Goal: Task Accomplishment & Management: Complete application form

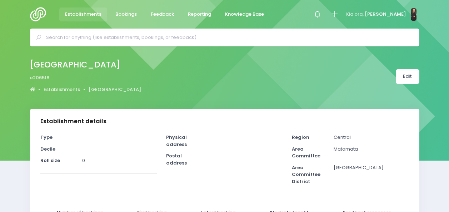
select select "5"
click at [120, 14] on span "Bookings" at bounding box center [125, 14] width 21 height 7
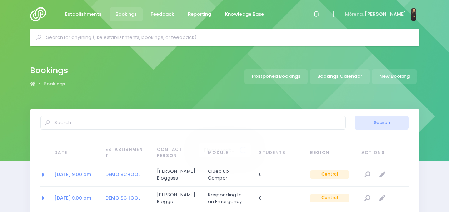
select select "20"
click at [338, 14] on icon at bounding box center [334, 14] width 8 height 8
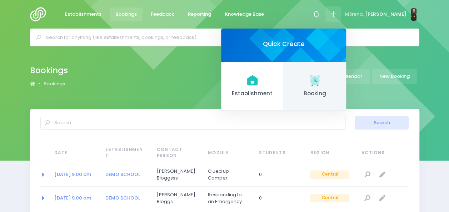
click at [318, 84] on link "Booking" at bounding box center [315, 86] width 63 height 49
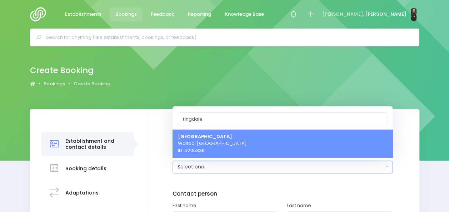
type input "ringdale"
click at [212, 136] on strong "[GEOGRAPHIC_DATA]" at bounding box center [205, 136] width 54 height 7
select select "205336"
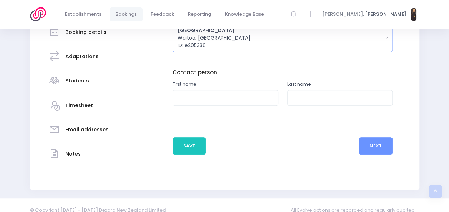
scroll to position [137, 0]
click at [213, 101] on input "text" at bounding box center [226, 98] width 106 height 16
click at [240, 93] on input "text" at bounding box center [226, 98] width 106 height 16
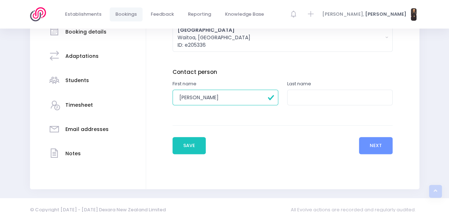
type input "Michaela"
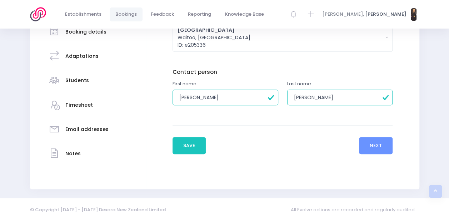
type input "Webb"
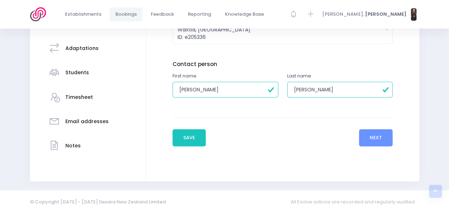
scroll to position [146, 0]
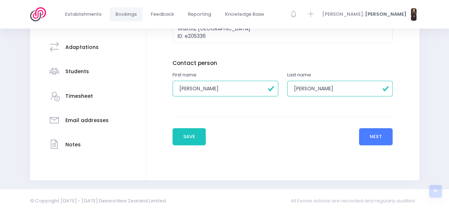
click at [371, 131] on button "Next" at bounding box center [376, 136] width 34 height 17
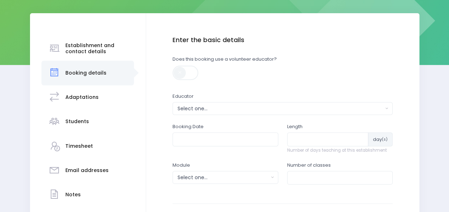
scroll to position [96, 0]
click at [287, 108] on div "Select one..." at bounding box center [281, 109] width 206 height 8
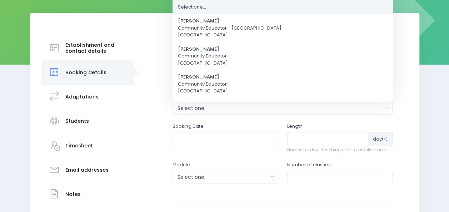
scroll to position [0, 0]
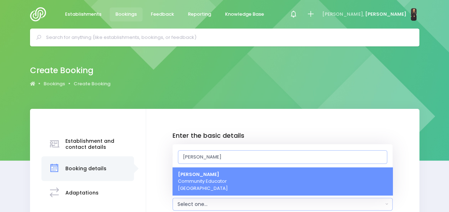
type input "Nick"
click at [252, 179] on link "Nickie-Leigh Heta Community Educator Central Region" at bounding box center [283, 182] width 220 height 28
select select "395566"
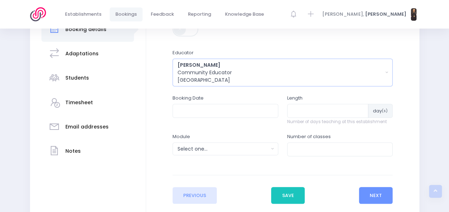
scroll to position [158, 0]
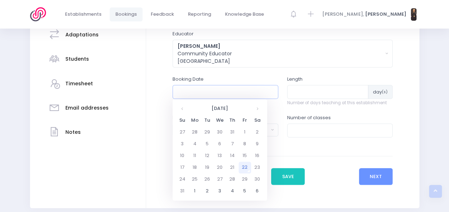
click at [213, 91] on input "text" at bounding box center [226, 92] width 106 height 14
click at [254, 110] on th at bounding box center [257, 109] width 13 height 12
click at [219, 180] on td "29" at bounding box center [220, 180] width 13 height 12
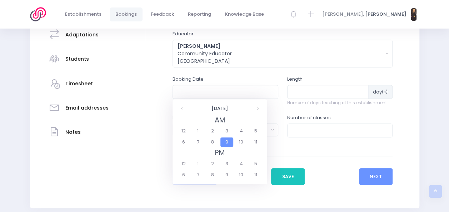
click at [228, 142] on span "9" at bounding box center [227, 142] width 13 height 9
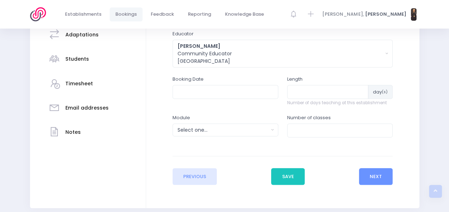
click at [155, 90] on div "Enter the basic details Establishment Select one... 'Api Fakakoloa 'Api Fakakol…" at bounding box center [282, 79] width 259 height 211
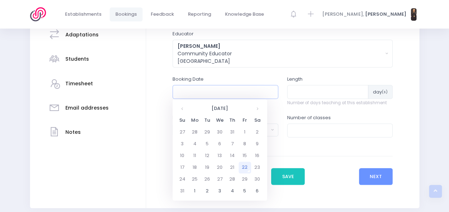
click at [234, 92] on input "text" at bounding box center [226, 92] width 106 height 14
click at [258, 112] on th at bounding box center [257, 109] width 13 height 12
click at [222, 176] on td "29" at bounding box center [220, 180] width 13 height 12
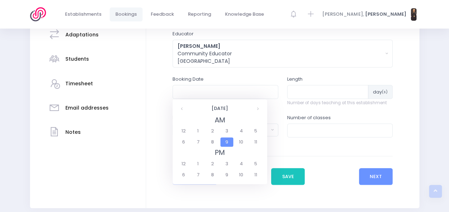
click at [230, 141] on span "9" at bounding box center [227, 142] width 13 height 9
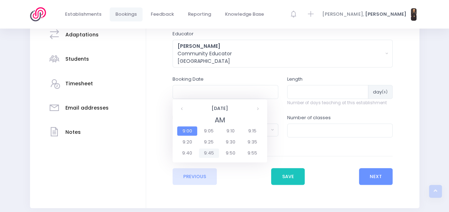
click at [210, 153] on span "9:45" at bounding box center [209, 153] width 20 height 9
type input "29/10/2025 09:45 AM"
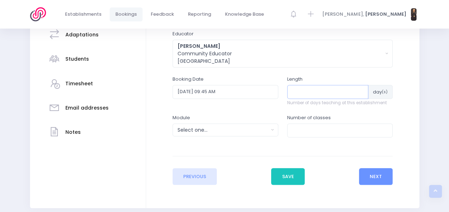
click at [312, 92] on input "number" at bounding box center [328, 92] width 82 height 14
type input "3"
click at [262, 128] on div "Select one..." at bounding box center [223, 131] width 91 height 8
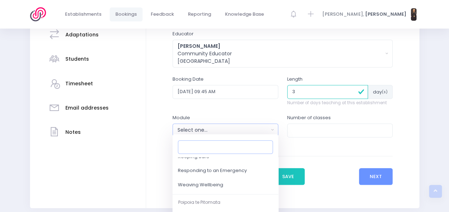
scroll to position [122, 0]
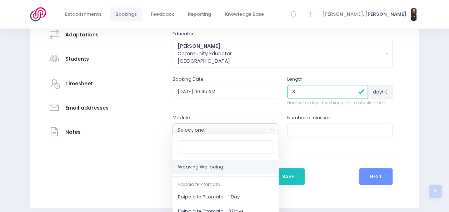
click at [212, 169] on span "Weaving Wellbeing" at bounding box center [200, 167] width 45 height 7
select select "Weaving Wellbeing"
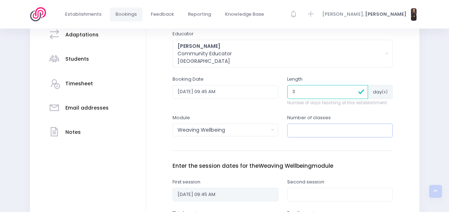
click at [326, 132] on input "number" at bounding box center [340, 131] width 106 height 14
type input "3"
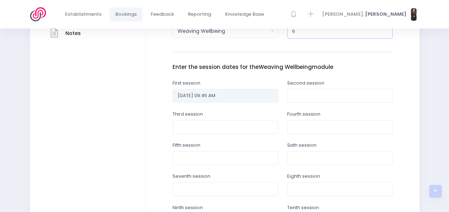
scroll to position [261, 0]
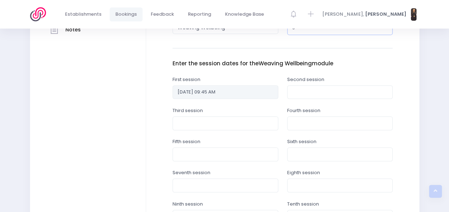
type input "6"
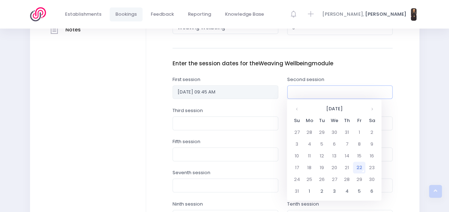
click at [309, 92] on input "text" at bounding box center [340, 92] width 106 height 14
click at [358, 179] on td "29" at bounding box center [359, 180] width 13 height 12
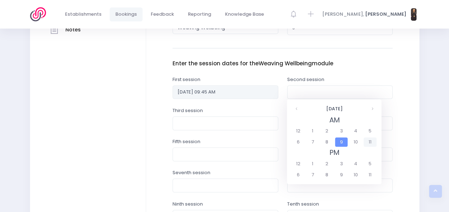
click at [368, 143] on span "11" at bounding box center [370, 142] width 13 height 9
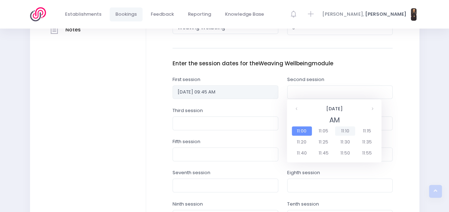
click at [348, 129] on span "11:10" at bounding box center [345, 131] width 20 height 9
type input "29/08/2025 11:10 AM"
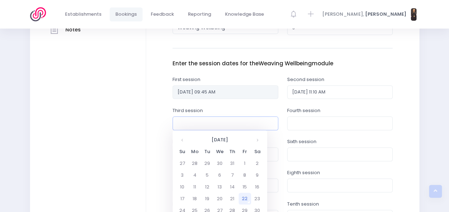
click at [249, 127] on input "text" at bounding box center [226, 124] width 106 height 14
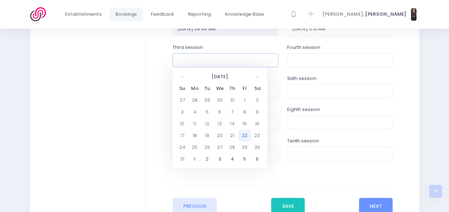
scroll to position [325, 0]
click at [255, 76] on th at bounding box center [257, 76] width 13 height 12
click at [218, 119] on td "12" at bounding box center [220, 124] width 13 height 12
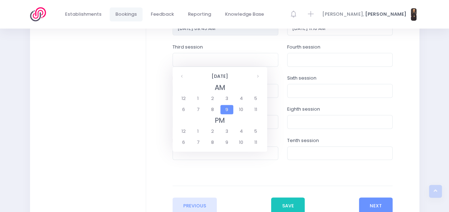
click at [229, 109] on span "9" at bounding box center [227, 109] width 13 height 9
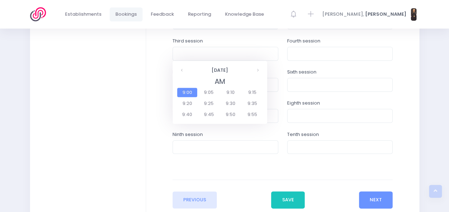
scroll to position [334, 0]
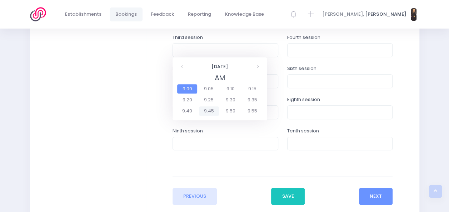
click at [207, 115] on span "9:45" at bounding box center [209, 111] width 20 height 9
type input "12/11/2025 09:45 AM"
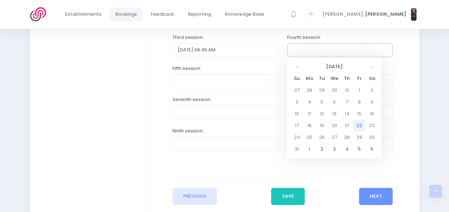
click at [324, 51] on input "text" at bounding box center [340, 50] width 106 height 14
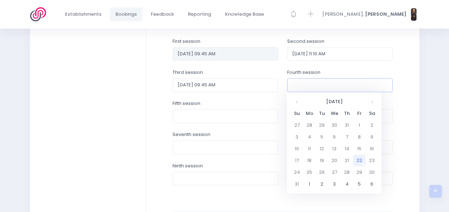
scroll to position [299, 0]
click at [374, 101] on th at bounding box center [372, 103] width 13 height 12
click at [371, 102] on th at bounding box center [372, 103] width 13 height 12
click at [334, 148] on td "12" at bounding box center [334, 150] width 13 height 12
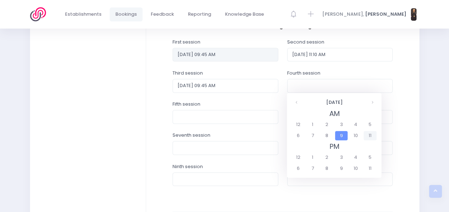
click at [367, 135] on span "11" at bounding box center [370, 135] width 13 height 9
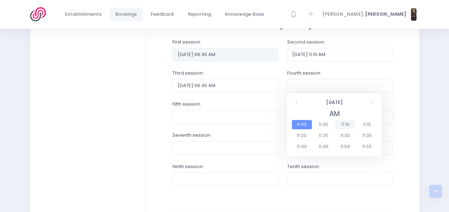
click at [348, 124] on span "11:10" at bounding box center [345, 124] width 20 height 9
type input "12/11/2025 11:10 AM"
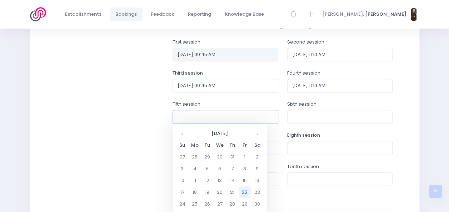
click at [216, 115] on input "text" at bounding box center [226, 117] width 106 height 14
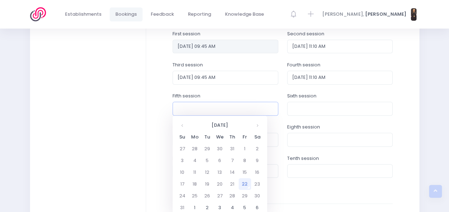
scroll to position [307, 0]
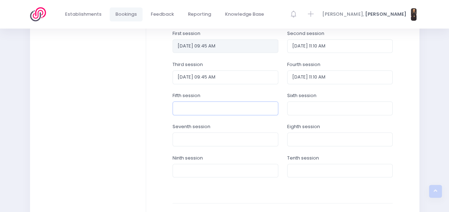
click at [212, 111] on input "text" at bounding box center [226, 109] width 106 height 14
click at [211, 106] on input "text" at bounding box center [226, 109] width 106 height 14
click at [217, 104] on input "text" at bounding box center [226, 109] width 106 height 14
click at [211, 111] on input "text" at bounding box center [226, 109] width 106 height 14
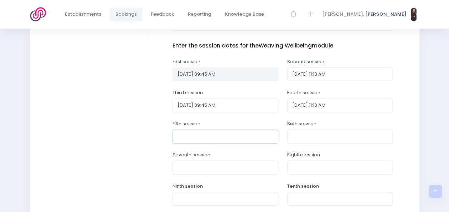
scroll to position [279, 0]
click at [196, 136] on input "text" at bounding box center [226, 136] width 106 height 14
click at [313, 134] on input "text" at bounding box center [340, 136] width 106 height 14
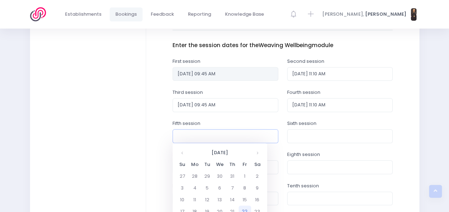
click at [249, 135] on input "text" at bounding box center [226, 136] width 106 height 14
click at [257, 156] on th at bounding box center [257, 153] width 13 height 12
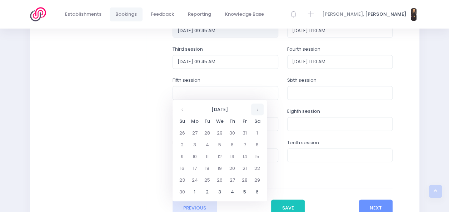
scroll to position [323, 0]
click at [217, 181] on td "26" at bounding box center [220, 180] width 13 height 12
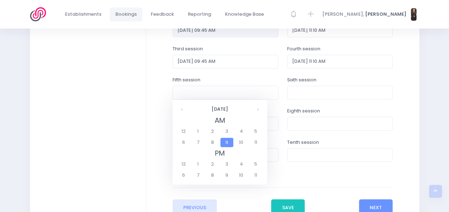
click at [227, 143] on span "9" at bounding box center [227, 142] width 13 height 9
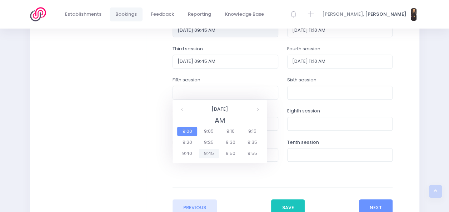
click at [207, 154] on span "9:45" at bounding box center [209, 153] width 20 height 9
type input "26/11/2025 09:45 AM"
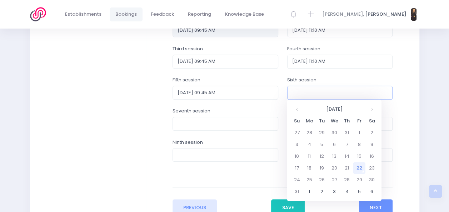
click at [319, 90] on input "text" at bounding box center [340, 93] width 106 height 14
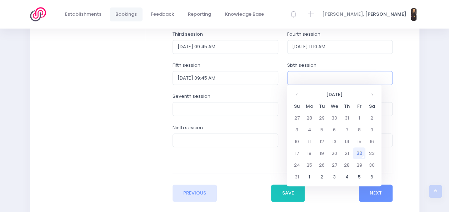
scroll to position [338, 0]
click at [369, 93] on th at bounding box center [372, 94] width 13 height 12
click at [333, 165] on td "26" at bounding box center [334, 165] width 13 height 12
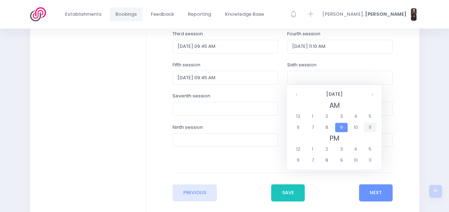
click at [370, 126] on span "11" at bounding box center [370, 127] width 13 height 9
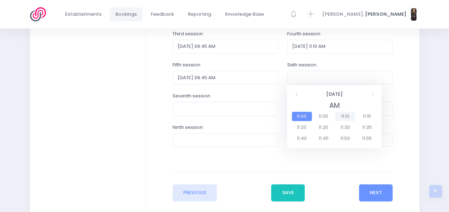
click at [344, 117] on span "11:10" at bounding box center [345, 116] width 20 height 9
type input "26/11/2025 11:10 AM"
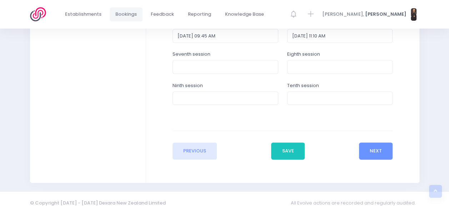
scroll to position [382, 0]
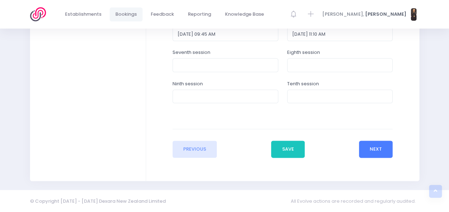
click at [380, 147] on button "Next" at bounding box center [376, 149] width 34 height 17
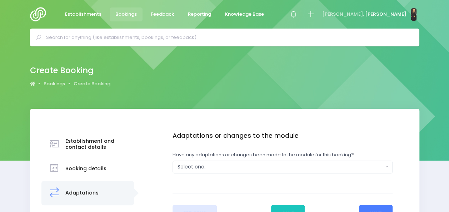
scroll to position [60, 0]
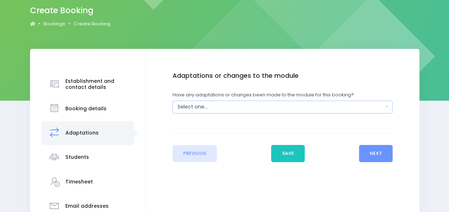
click at [356, 108] on div "Select one..." at bounding box center [281, 107] width 206 height 8
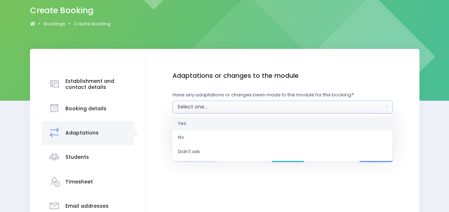
click at [308, 127] on link "Yes" at bounding box center [283, 123] width 220 height 14
select select "Yes"
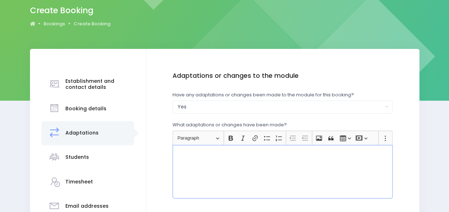
click at [255, 171] on div "Rich Text Editor, main" at bounding box center [283, 172] width 220 height 54
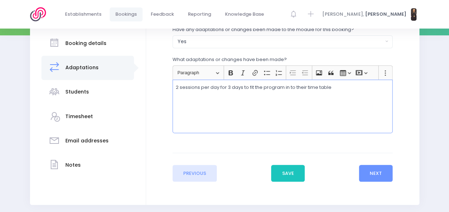
scroll to position [126, 0]
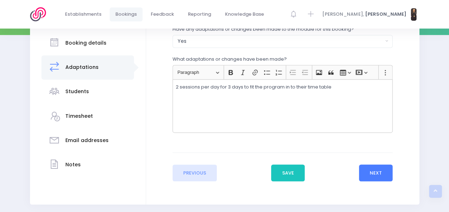
click at [381, 177] on button "Next" at bounding box center [376, 173] width 34 height 17
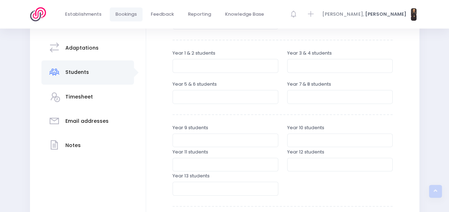
scroll to position [166, 0]
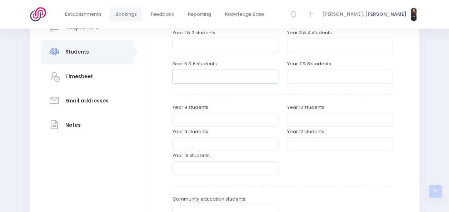
click at [257, 79] on input "number" at bounding box center [226, 77] width 106 height 14
type input "9"
click at [301, 76] on input "number" at bounding box center [340, 77] width 106 height 14
type input "8"
click at [346, 135] on div "Year 12 students" at bounding box center [340, 139] width 106 height 23
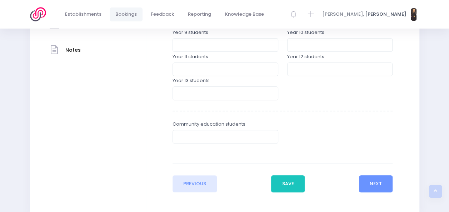
scroll to position [276, 0]
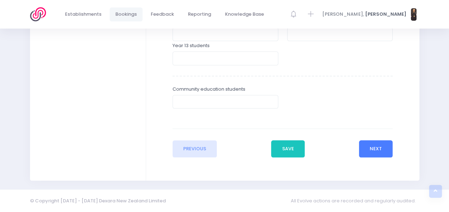
click at [382, 148] on button "Next" at bounding box center [376, 149] width 34 height 17
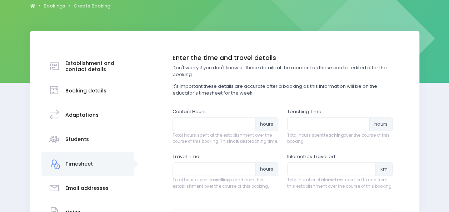
scroll to position [79, 0]
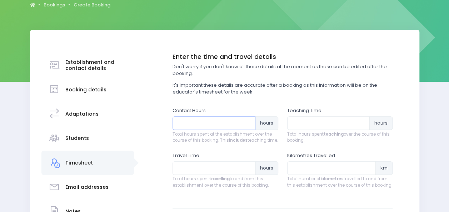
click at [205, 124] on input "number" at bounding box center [214, 124] width 83 height 14
type input "3"
click at [320, 122] on input "number" at bounding box center [328, 124] width 83 height 14
type input "2"
click at [193, 123] on input "3" at bounding box center [214, 124] width 83 height 14
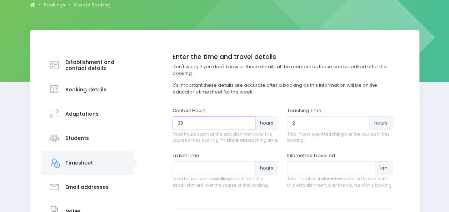
type input "3"
type input "9"
click at [301, 120] on input "2" at bounding box center [328, 124] width 83 height 14
type input "6"
click at [201, 175] on input "number" at bounding box center [214, 169] width 83 height 14
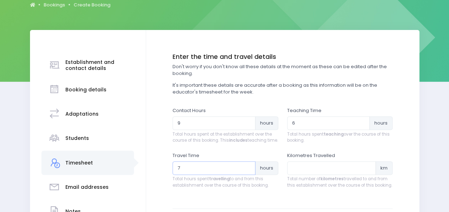
type input "7"
click at [319, 174] on input "number" at bounding box center [331, 169] width 89 height 14
click at [190, 175] on input "7" at bounding box center [214, 169] width 83 height 14
type input "6"
click at [318, 174] on input "number" at bounding box center [331, 169] width 89 height 14
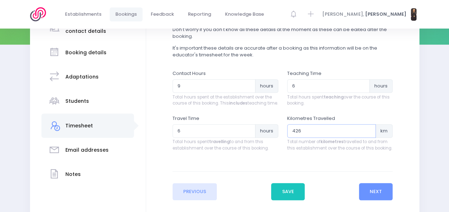
scroll to position [117, 0]
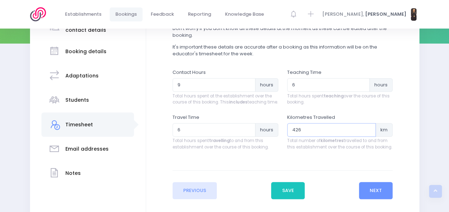
type input "426"
click at [196, 136] on input "6" at bounding box center [214, 130] width 83 height 14
type input "6.5"
click at [376, 196] on button "Next" at bounding box center [376, 190] width 34 height 17
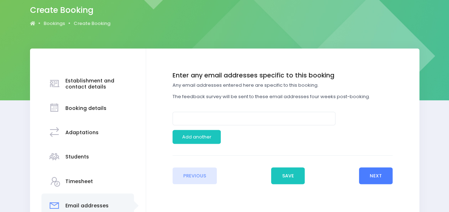
scroll to position [61, 0]
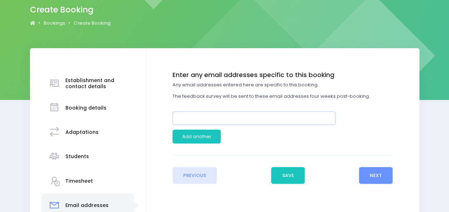
click at [272, 117] on input "email" at bounding box center [254, 119] width 163 height 14
paste input "Michaela Webb <principal@springdale.school.nz>"
click at [218, 118] on input "Michaela Webb <principal@springdale.school.nz>" at bounding box center [254, 119] width 163 height 14
click at [255, 115] on input "principal@springdale.school.nz>" at bounding box center [254, 119] width 163 height 14
type input "principal@springdale.school.nz"
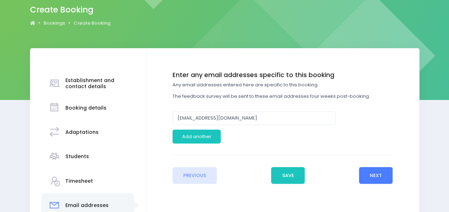
click at [371, 176] on button "Next" at bounding box center [376, 175] width 34 height 17
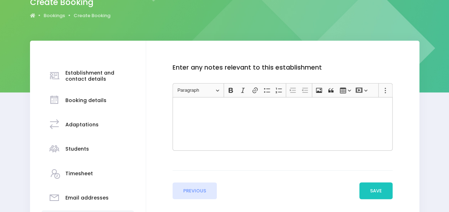
scroll to position [72, 0]
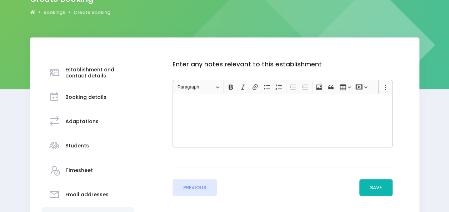
click at [373, 190] on button "Save" at bounding box center [377, 187] width 34 height 17
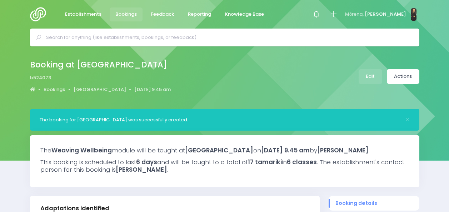
select select "5"
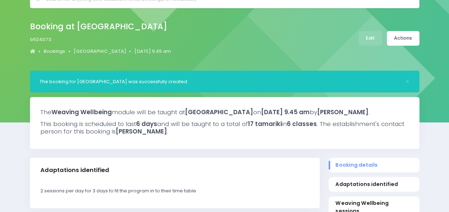
scroll to position [37, 0]
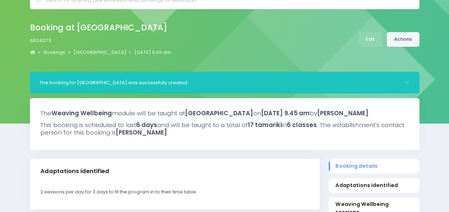
click at [405, 43] on link "Actions" at bounding box center [403, 39] width 33 height 15
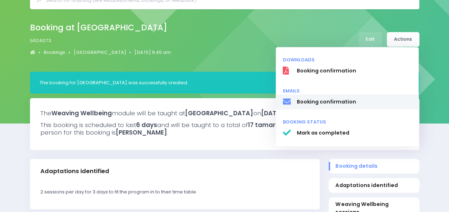
click at [326, 100] on span "Booking confirmation" at bounding box center [354, 102] width 115 height 8
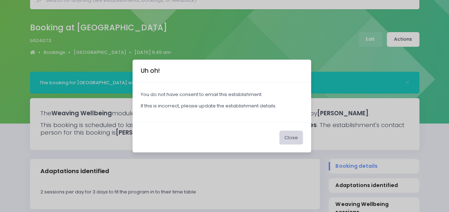
click at [288, 138] on button "Close" at bounding box center [292, 138] width 24 height 14
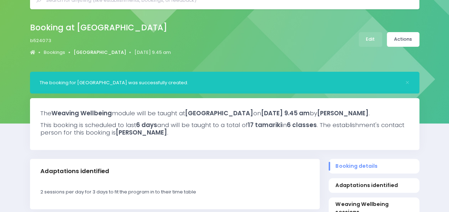
click at [105, 51] on link "Springdale School" at bounding box center [100, 52] width 53 height 7
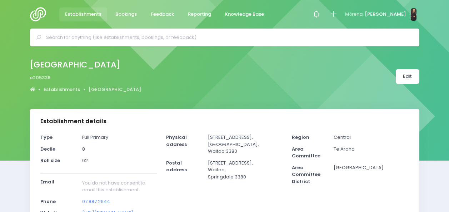
select select "5"
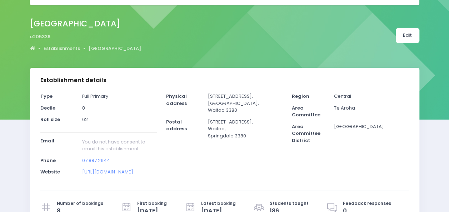
scroll to position [40, 0]
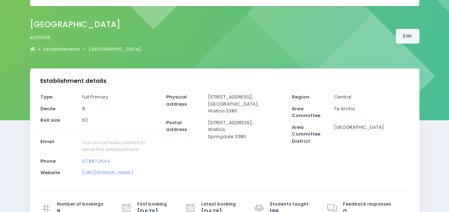
click at [409, 34] on link "Edit" at bounding box center [408, 36] width 24 height 15
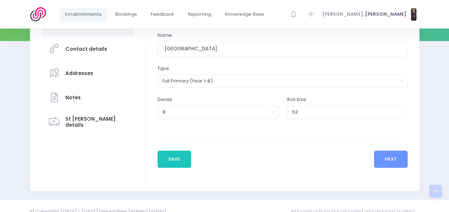
scroll to position [130, 0]
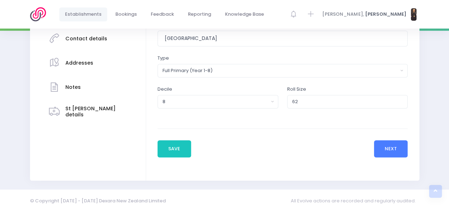
click at [380, 147] on button "Next" at bounding box center [391, 149] width 34 height 17
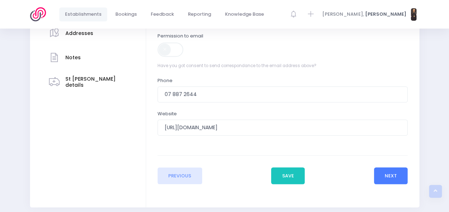
scroll to position [160, 0]
click at [166, 52] on span at bounding box center [171, 49] width 27 height 14
click at [385, 172] on button "Next" at bounding box center [391, 175] width 34 height 17
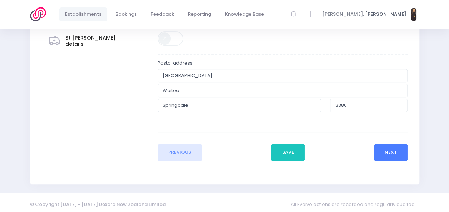
scroll to position [205, 0]
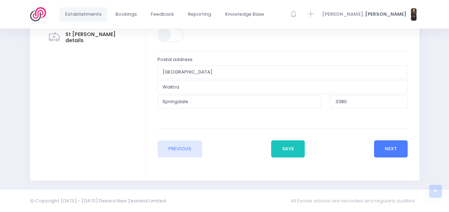
click at [390, 151] on button "Next" at bounding box center [391, 149] width 34 height 17
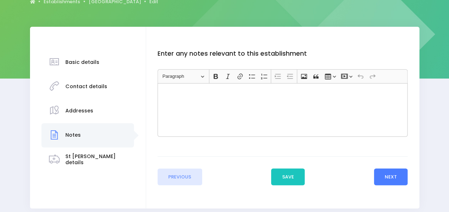
scroll to position [83, 0]
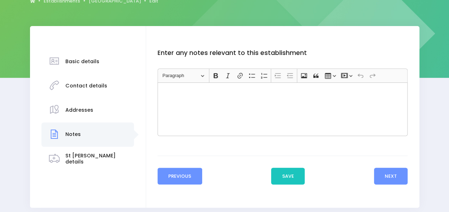
click at [186, 176] on button "Previous" at bounding box center [180, 176] width 45 height 17
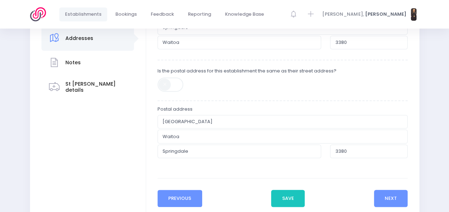
scroll to position [157, 0]
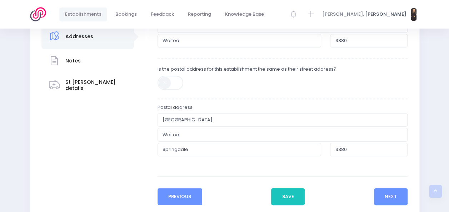
click at [178, 196] on button "Previous" at bounding box center [180, 196] width 45 height 17
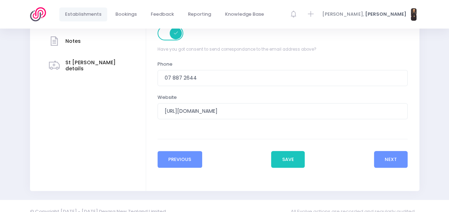
scroll to position [181, 0]
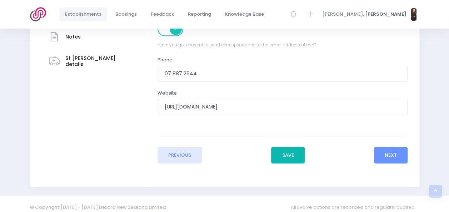
click at [295, 154] on button "Save" at bounding box center [288, 155] width 34 height 17
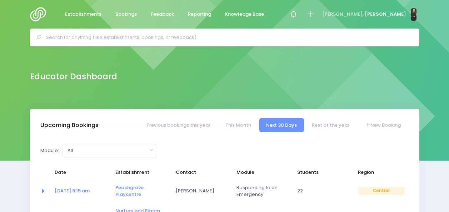
select select "5"
click at [67, 36] on input "text" at bounding box center [228, 37] width 364 height 11
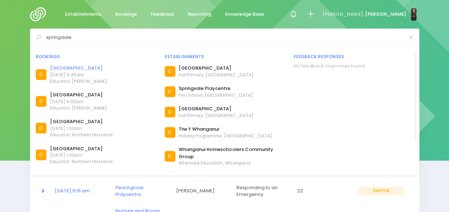
type input "springdale"
click at [69, 69] on link "Springdale School" at bounding box center [78, 68] width 57 height 7
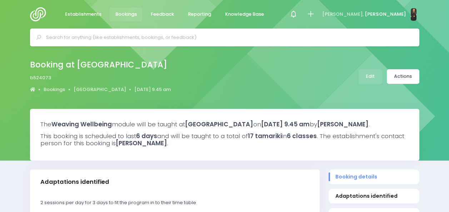
select select "5"
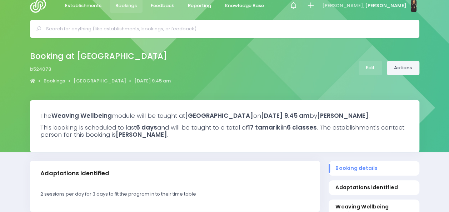
click at [410, 65] on link "Actions" at bounding box center [403, 68] width 33 height 15
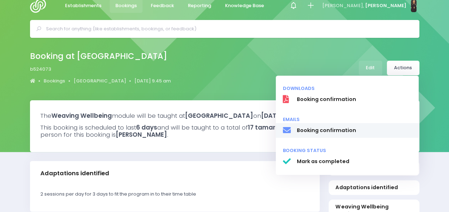
click at [343, 131] on span "Booking confirmation" at bounding box center [354, 131] width 115 height 8
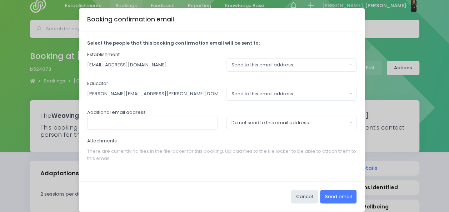
click at [338, 198] on button "Send email" at bounding box center [338, 197] width 36 height 14
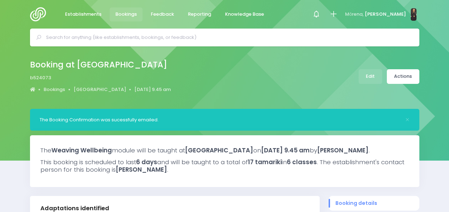
select select "5"
click at [75, 15] on span "Establishments" at bounding box center [83, 14] width 36 height 7
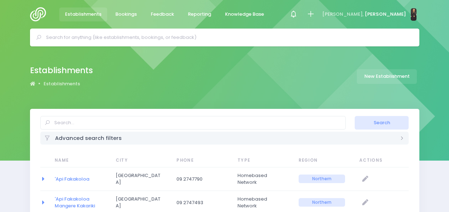
select select "20"
click at [34, 16] on img at bounding box center [40, 14] width 20 height 14
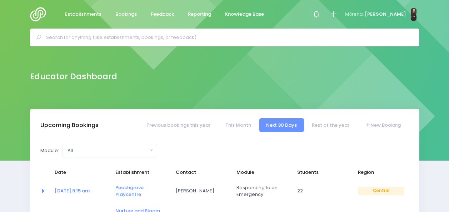
select select "5"
click at [126, 10] on link "Bookings" at bounding box center [126, 15] width 33 height 14
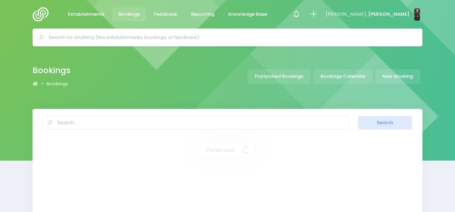
select select "20"
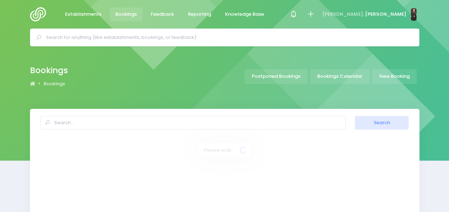
select select "20"
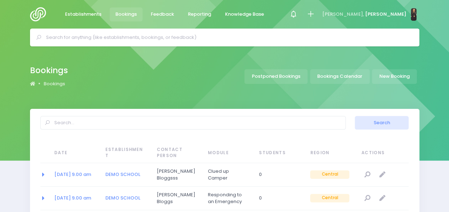
click at [92, 38] on input "text" at bounding box center [228, 37] width 364 height 11
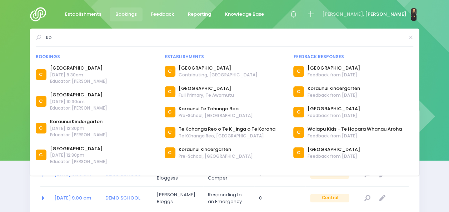
type input "k"
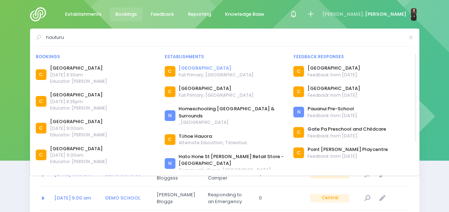
type input "hauturu"
click at [190, 69] on link "Hauturu School" at bounding box center [216, 68] width 75 height 7
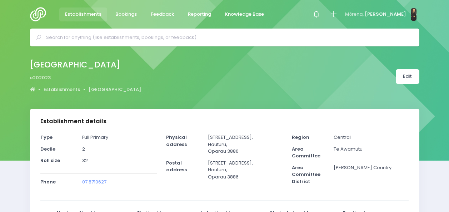
select select "5"
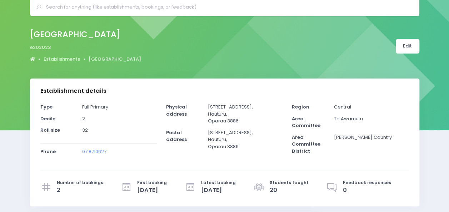
scroll to position [0, 0]
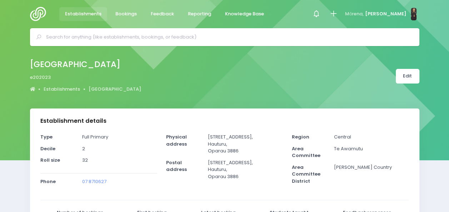
drag, startPoint x: 79, startPoint y: 73, endPoint x: 93, endPoint y: 38, distance: 38.4
click at [93, 38] on input "text" at bounding box center [228, 37] width 364 height 11
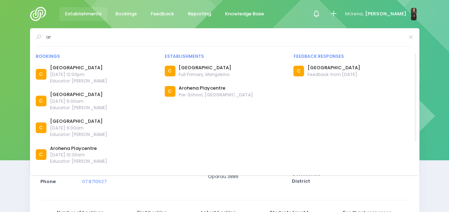
type input "a"
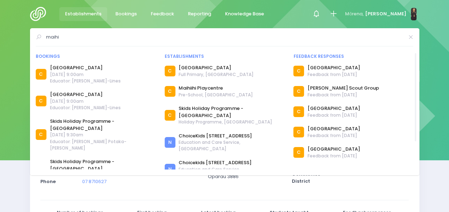
click at [92, 34] on input "maihi" at bounding box center [225, 37] width 358 height 11
type input "m"
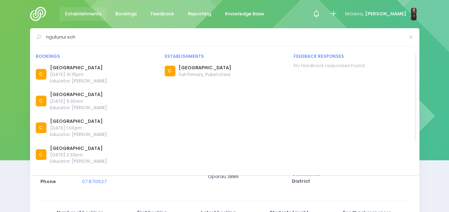
click at [175, 161] on div "Establishments C Ngutunui School Full Primary, Puketotara" at bounding box center [224, 129] width 129 height 152
click at [131, 37] on input "ngutunui sch" at bounding box center [225, 37] width 358 height 11
type input "n"
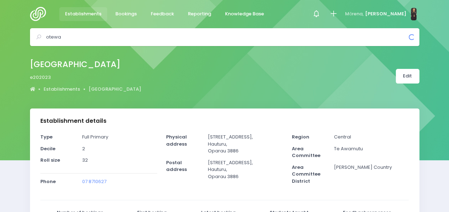
click at [112, 37] on input "otewa" at bounding box center [228, 37] width 364 height 11
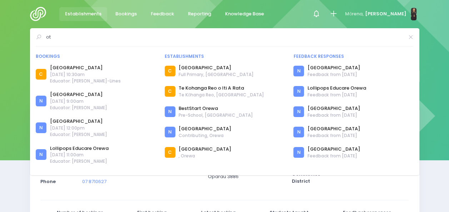
type input "o"
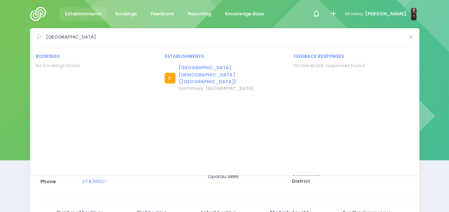
type input "st marys catholic school otorohanga"
click at [196, 66] on link "St Mary's Catholic School (Otorohanga)" at bounding box center [232, 74] width 106 height 21
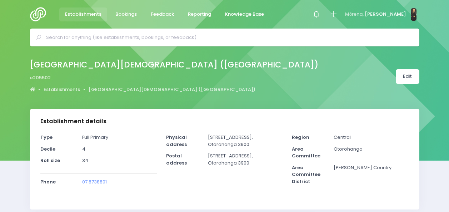
select select "5"
click at [120, 34] on input "text" at bounding box center [228, 37] width 364 height 11
type input "w"
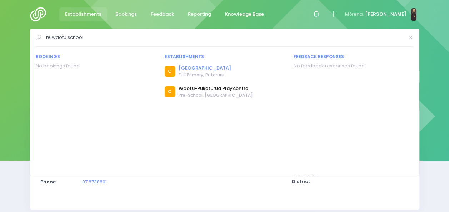
type input "te waotu school"
click at [190, 69] on link "[GEOGRAPHIC_DATA]" at bounding box center [205, 68] width 53 height 7
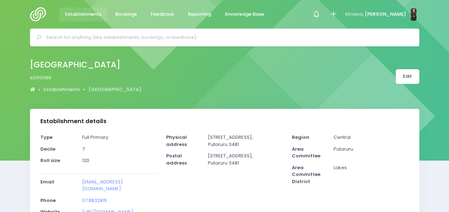
select select "5"
click at [118, 37] on input "t" at bounding box center [228, 37] width 364 height 11
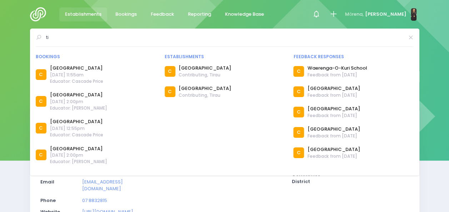
type input "t"
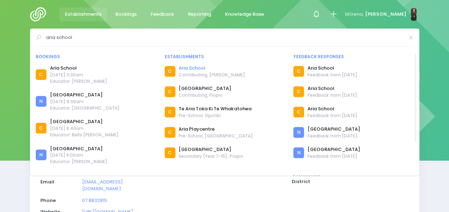
type input "aria school"
click at [195, 66] on link "Aria School" at bounding box center [212, 68] width 66 height 7
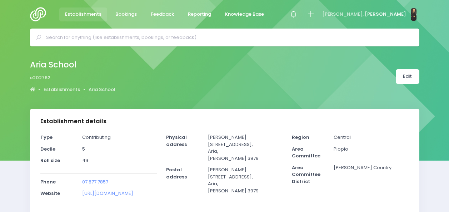
select select "5"
click at [144, 34] on input "text" at bounding box center [228, 37] width 364 height 11
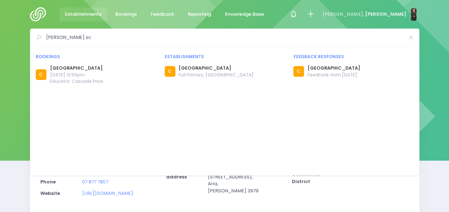
click at [129, 44] on form "[PERSON_NAME] sc" at bounding box center [225, 39] width 378 height 15
click at [134, 38] on input "[PERSON_NAME] sc" at bounding box center [225, 37] width 358 height 11
type input "b"
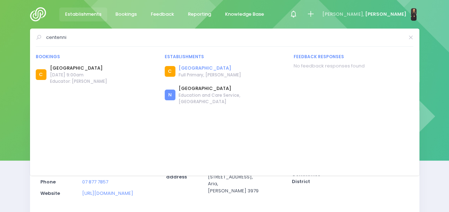
type input "centenni"
click at [201, 69] on link "[GEOGRAPHIC_DATA]" at bounding box center [210, 68] width 62 height 7
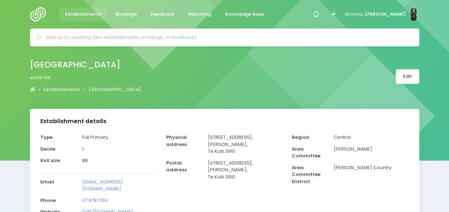
select select "5"
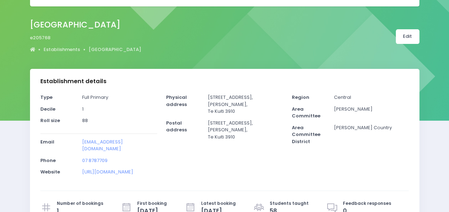
scroll to position [41, 0]
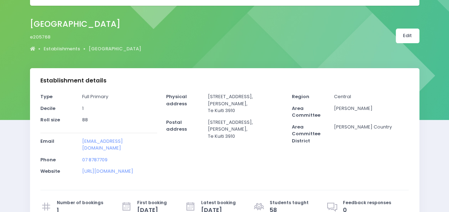
drag, startPoint x: 92, startPoint y: 149, endPoint x: 76, endPoint y: 138, distance: 18.8
click at [76, 138] on div "Email [EMAIL_ADDRESS][DOMAIN_NAME]" at bounding box center [99, 147] width 126 height 19
copy div "[EMAIL_ADDRESS][DOMAIN_NAME]"
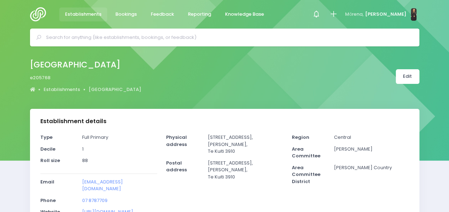
click at [75, 33] on input "text" at bounding box center [228, 37] width 364 height 11
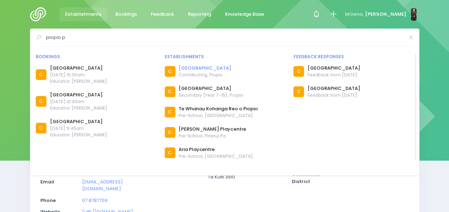
type input "piopio p"
click at [209, 68] on link "[GEOGRAPHIC_DATA]" at bounding box center [205, 68] width 53 height 7
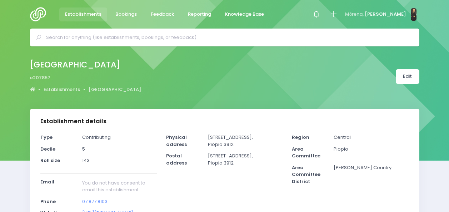
select select "5"
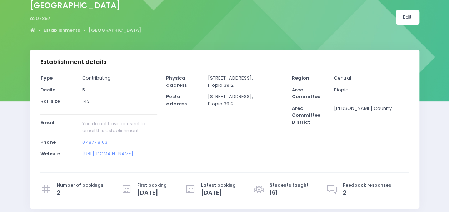
scroll to position [59, 0]
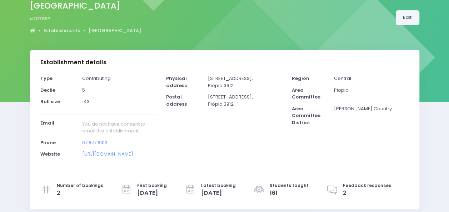
click at [406, 16] on link "Edit" at bounding box center [408, 17] width 24 height 15
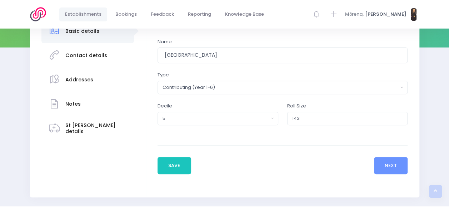
scroll to position [114, 0]
click at [382, 166] on button "Next" at bounding box center [391, 165] width 34 height 17
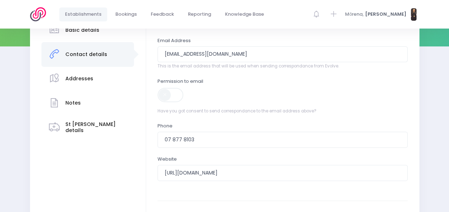
scroll to position [115, 0]
click at [165, 97] on span at bounding box center [171, 94] width 27 height 14
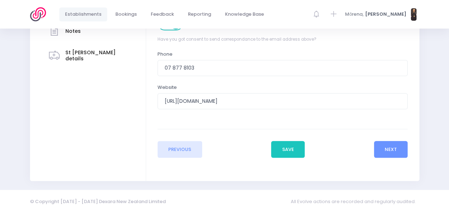
scroll to position [187, 0]
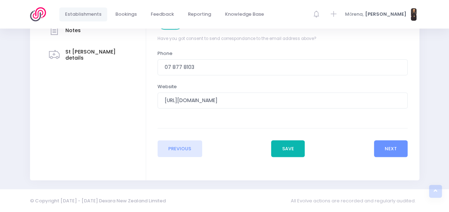
click at [285, 149] on button "Save" at bounding box center [288, 149] width 34 height 17
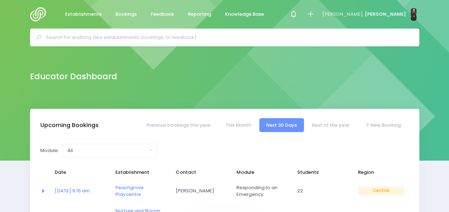
select select "5"
click at [136, 41] on input "text" at bounding box center [228, 37] width 364 height 11
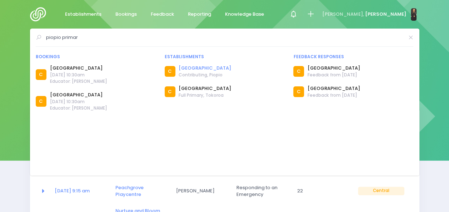
type input "piopio primar"
click at [182, 68] on link "[GEOGRAPHIC_DATA]" at bounding box center [205, 68] width 53 height 7
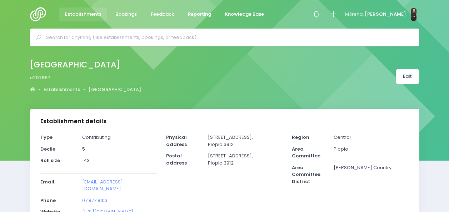
select select "5"
click at [125, 35] on input "text" at bounding box center [228, 37] width 364 height 11
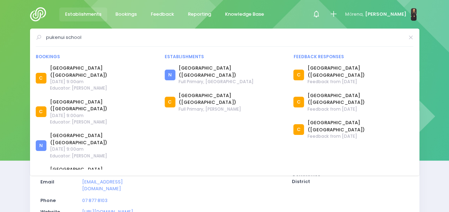
click at [102, 33] on input "pukenui school" at bounding box center [225, 37] width 358 height 11
type input "p"
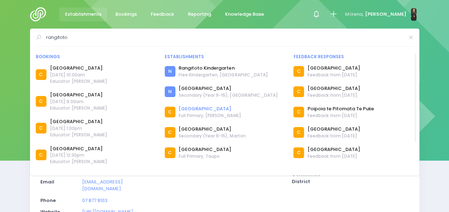
type input "rangitoto"
click at [190, 107] on link "Rangitoto School" at bounding box center [210, 108] width 62 height 7
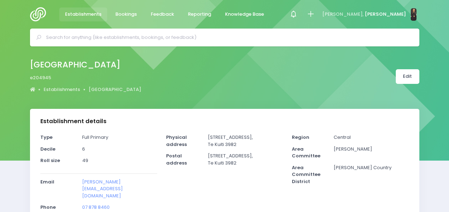
select select "5"
click at [158, 35] on input "text" at bounding box center [228, 37] width 364 height 11
type input "a"
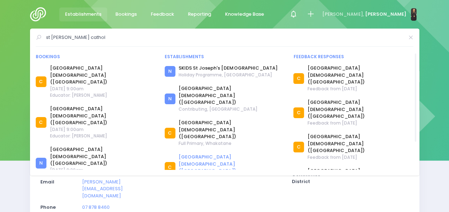
type input "st joseph cathol"
click at [226, 154] on link "[GEOGRAPHIC_DATA][DEMOGRAPHIC_DATA] ([GEOGRAPHIC_DATA])" at bounding box center [232, 164] width 106 height 21
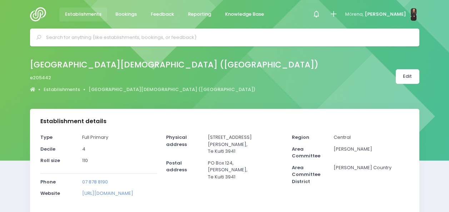
select select "5"
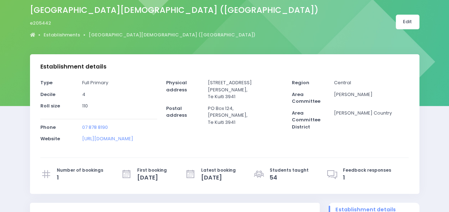
scroll to position [43, 0]
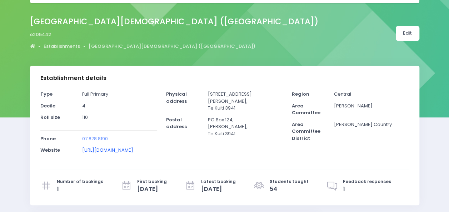
click at [132, 149] on link "[URL][DOMAIN_NAME]" at bounding box center [107, 150] width 51 height 7
click at [179, 157] on div "Physical address [STREET_ADDRESS] Postal address" at bounding box center [225, 125] width 126 height 68
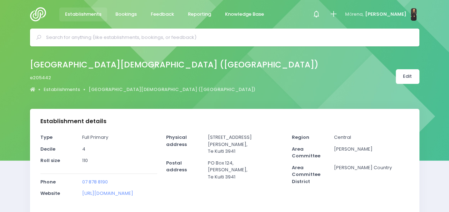
click at [183, 42] on input "text" at bounding box center [228, 37] width 364 height 11
type input "g"
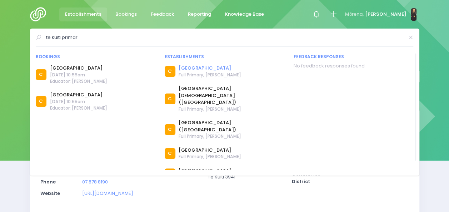
type input "te kuiti primar"
click at [192, 70] on link "[GEOGRAPHIC_DATA]" at bounding box center [210, 68] width 62 height 7
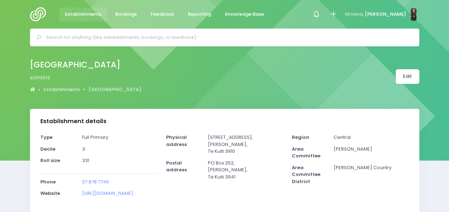
select select "5"
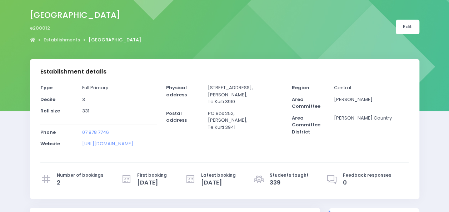
scroll to position [79, 0]
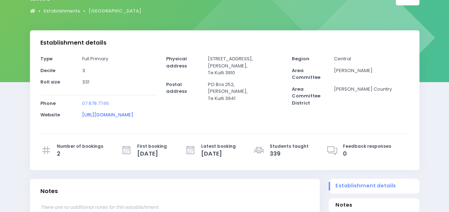
click at [123, 117] on link "http://www.tekuiti.school.nz" at bounding box center [107, 115] width 51 height 7
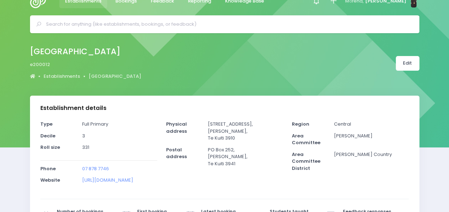
scroll to position [0, 0]
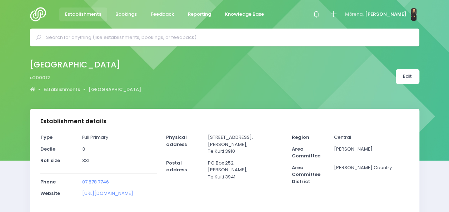
click at [141, 35] on input "text" at bounding box center [228, 37] width 364 height 11
type input "t"
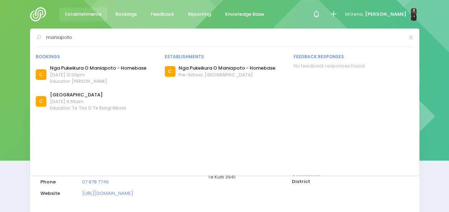
click at [108, 43] on form "maniapoto" at bounding box center [225, 39] width 378 height 15
click at [85, 37] on input "maniapoto" at bounding box center [225, 37] width 358 height 11
type input "m"
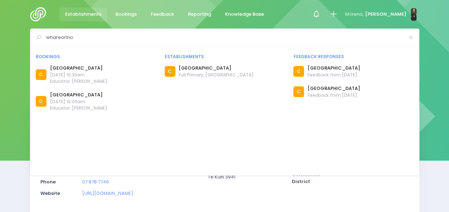
click at [95, 40] on input "whareorino" at bounding box center [225, 37] width 358 height 11
type input "w"
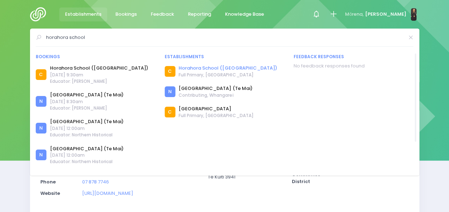
type input "horahora school"
click at [200, 69] on link "Horahora School (Cambridge)" at bounding box center [228, 68] width 98 height 7
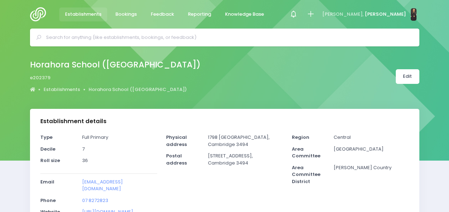
select select "5"
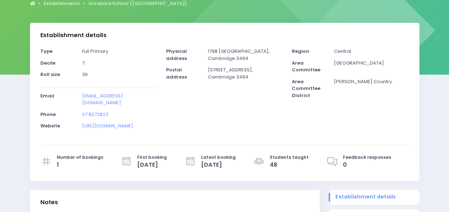
scroll to position [87, 0]
drag, startPoint x: 101, startPoint y: 102, endPoint x: 78, endPoint y: 94, distance: 24.3
click at [78, 94] on div "office@horahoracambridge.school.nz" at bounding box center [120, 101] width 84 height 19
copy link "office@horahoracambridge.school.nz"
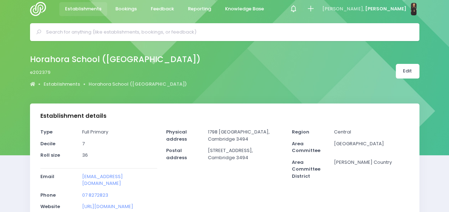
scroll to position [0, 0]
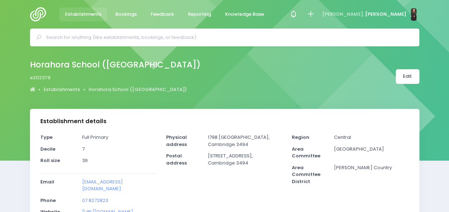
click at [152, 40] on input "text" at bounding box center [228, 37] width 364 height 11
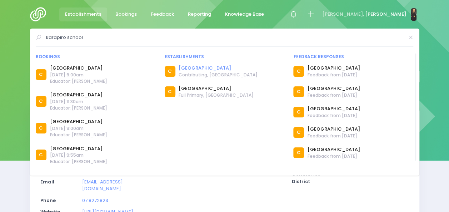
type input "karapiro school"
click at [199, 68] on link "[GEOGRAPHIC_DATA]" at bounding box center [218, 68] width 79 height 7
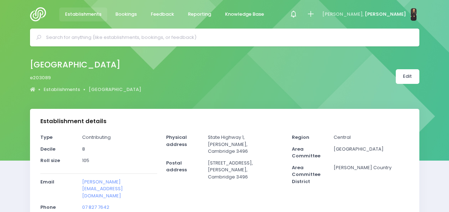
select select "5"
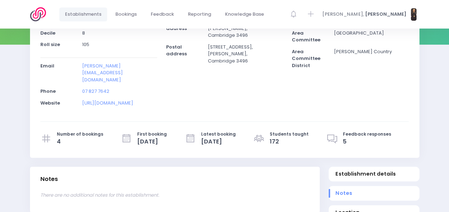
scroll to position [126, 0]
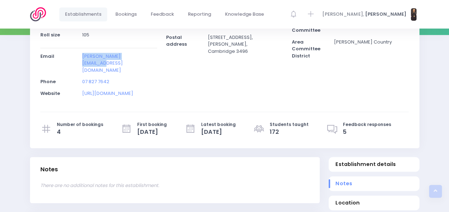
drag, startPoint x: 147, startPoint y: 55, endPoint x: 80, endPoint y: 57, distance: 67.3
click at [80, 57] on div "[PERSON_NAME][EMAIL_ADDRESS][DOMAIN_NAME]" at bounding box center [120, 66] width 84 height 26
copy link "[PERSON_NAME][EMAIL_ADDRESS][DOMAIN_NAME]"
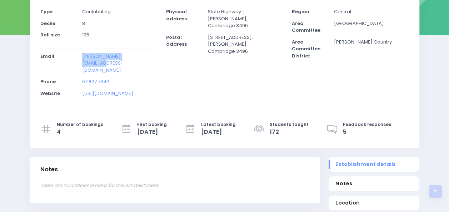
scroll to position [0, 0]
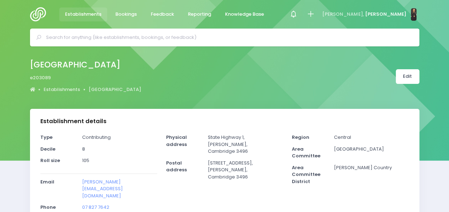
click at [140, 36] on input "text" at bounding box center [228, 37] width 364 height 11
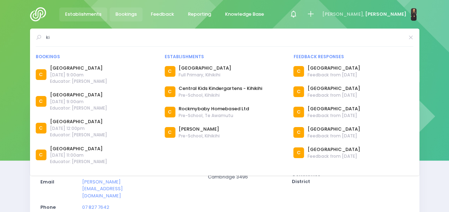
type input "k"
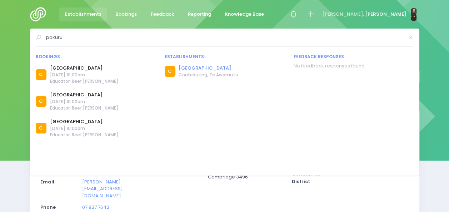
type input "pokuru"
click at [182, 69] on link "[GEOGRAPHIC_DATA]" at bounding box center [208, 68] width 59 height 7
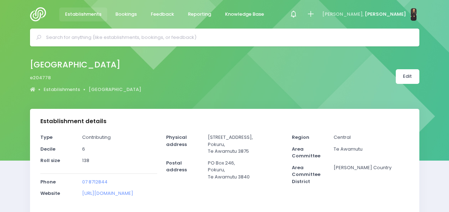
select select "5"
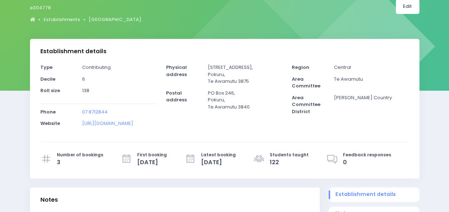
scroll to position [72, 0]
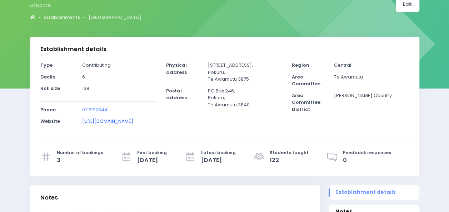
click at [123, 123] on link "[URL][DOMAIN_NAME]" at bounding box center [107, 121] width 51 height 7
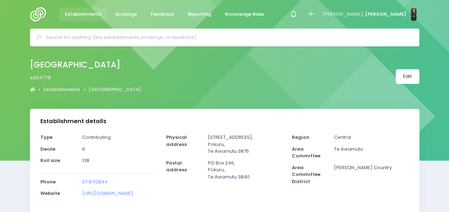
click at [108, 40] on input "text" at bounding box center [228, 37] width 364 height 11
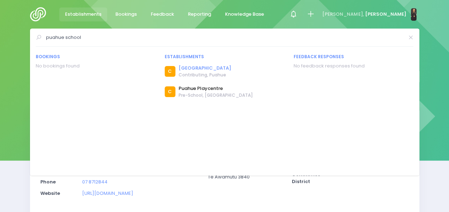
type input "puahue school"
click at [199, 70] on link "[GEOGRAPHIC_DATA]" at bounding box center [205, 68] width 53 height 7
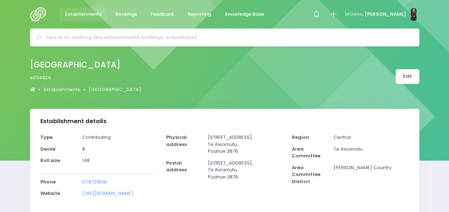
select select "5"
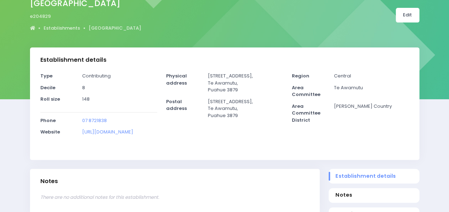
scroll to position [64, 0]
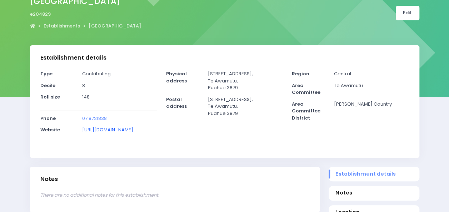
click at [122, 130] on link "http://www.puahue.school.nz" at bounding box center [107, 130] width 51 height 7
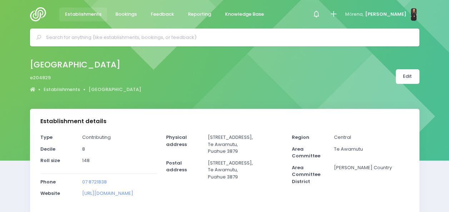
click at [126, 37] on input "text" at bounding box center [228, 37] width 364 height 11
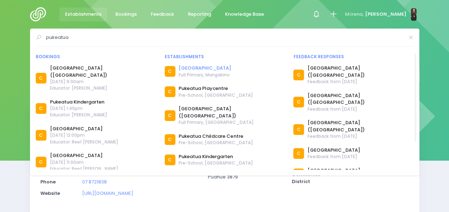
type input "pukeatua"
click at [207, 68] on link "Pukeatua School" at bounding box center [205, 68] width 53 height 7
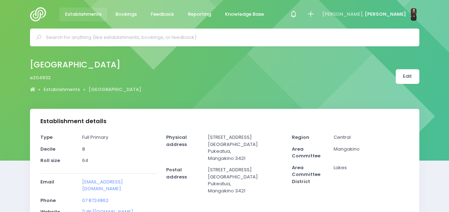
select select "5"
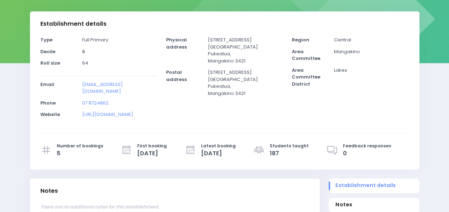
scroll to position [99, 0]
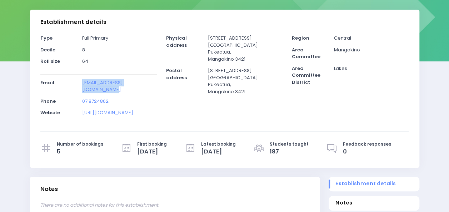
drag, startPoint x: 157, startPoint y: 86, endPoint x: 72, endPoint y: 77, distance: 84.8
click at [72, 77] on div "Type Full Primary Decile 8 Roll size 64 Email Phone" at bounding box center [99, 78] width 126 height 87
copy div "office@pukeatuaschool.co.nz"
click at [120, 168] on div "Establishment details Type Full Primary Decile Roll size 5" at bounding box center [224, 93] width 399 height 167
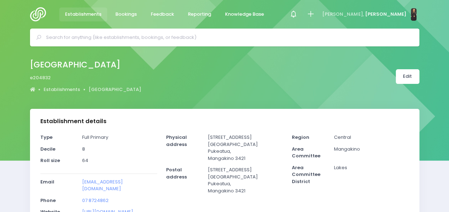
click at [124, 37] on input "text" at bounding box center [228, 37] width 364 height 11
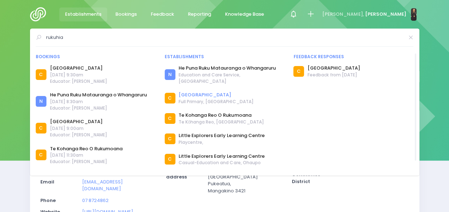
type input "rukuhia"
click at [200, 92] on link "[GEOGRAPHIC_DATA]" at bounding box center [216, 95] width 75 height 7
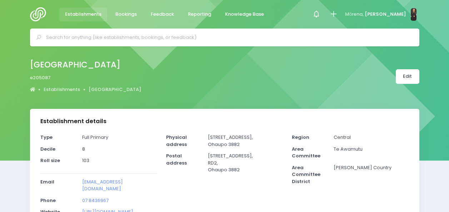
select select "5"
click at [118, 36] on input "text" at bounding box center [228, 37] width 364 height 11
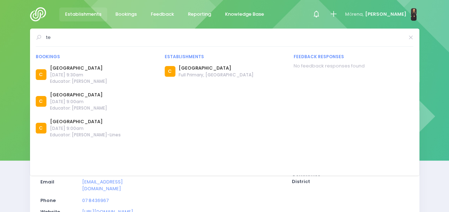
type input "t"
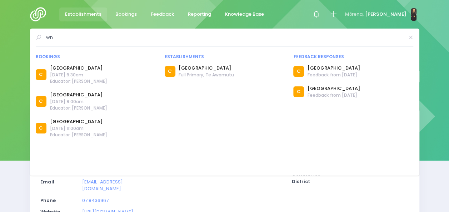
type input "w"
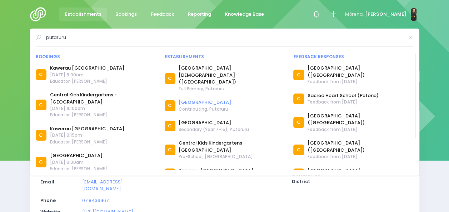
type input "putaruru"
click at [195, 99] on link "[GEOGRAPHIC_DATA]" at bounding box center [205, 102] width 53 height 7
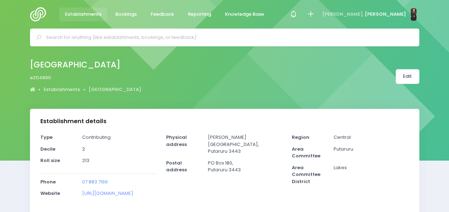
select select "5"
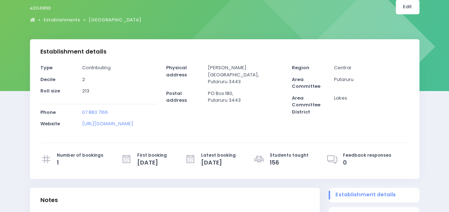
scroll to position [70, 0]
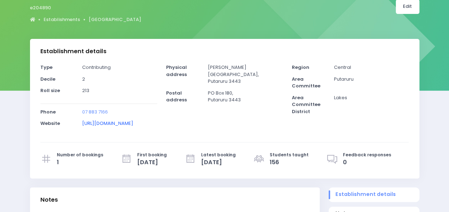
click at [133, 123] on link "http://www.putaruru.school.nz" at bounding box center [107, 123] width 51 height 7
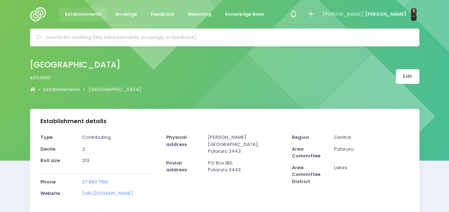
click at [114, 35] on input "text" at bounding box center [228, 37] width 364 height 11
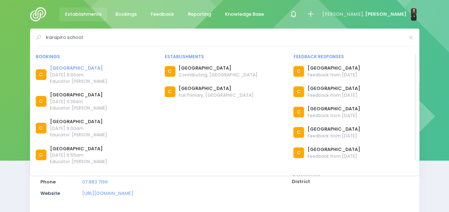
type input "karapiro school"
click at [72, 69] on link "[GEOGRAPHIC_DATA]" at bounding box center [78, 68] width 57 height 7
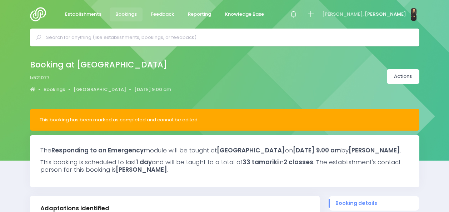
select select "5"
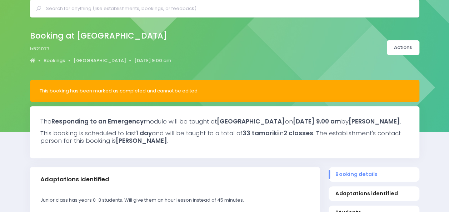
scroll to position [29, 0]
